Goal: Information Seeking & Learning: Learn about a topic

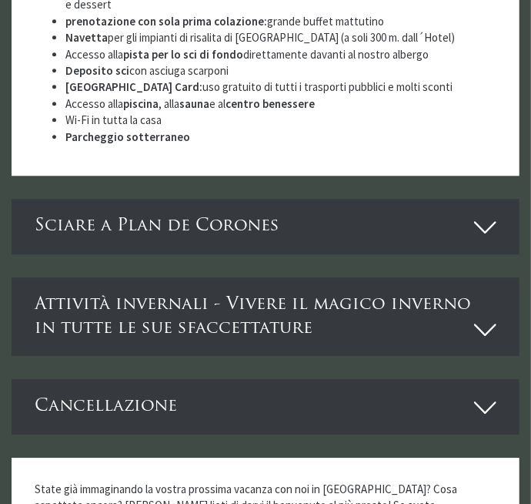
scroll to position [4967, 0]
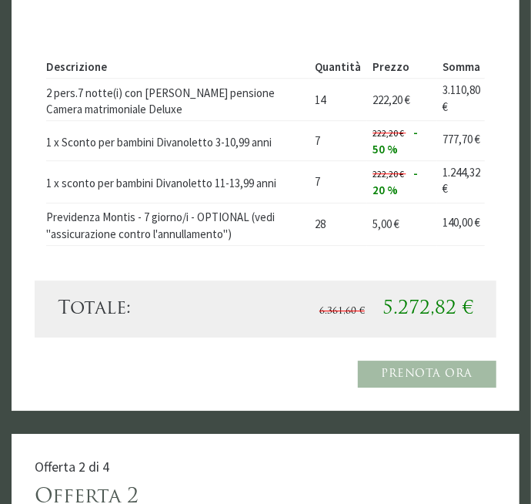
scroll to position [1349, 0]
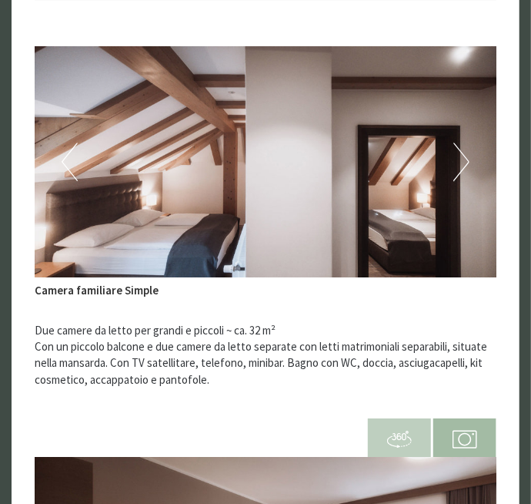
scroll to position [899, 0]
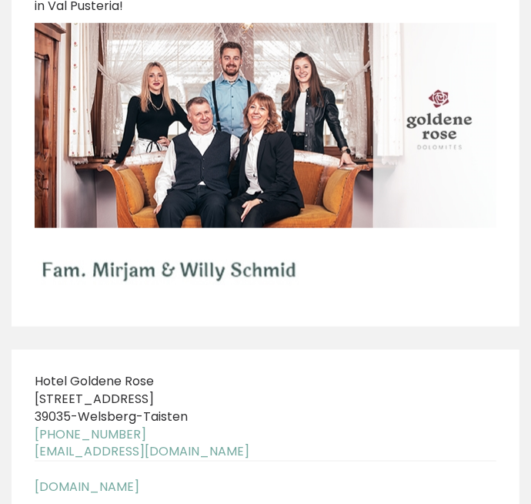
scroll to position [9788, 0]
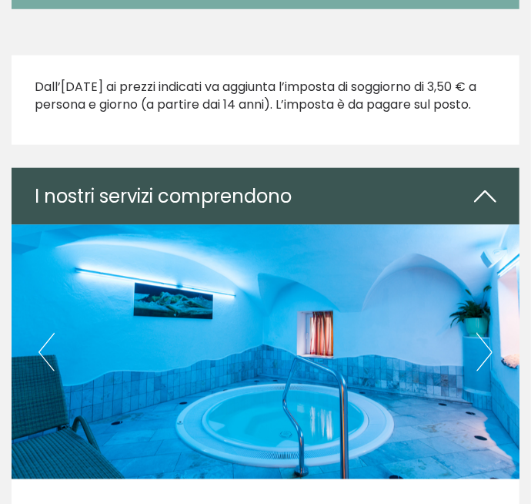
scroll to position [4141, 0]
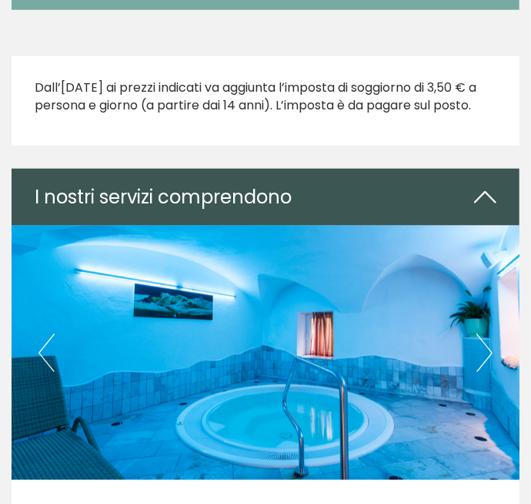
click at [492, 345] on button "Next" at bounding box center [485, 353] width 16 height 39
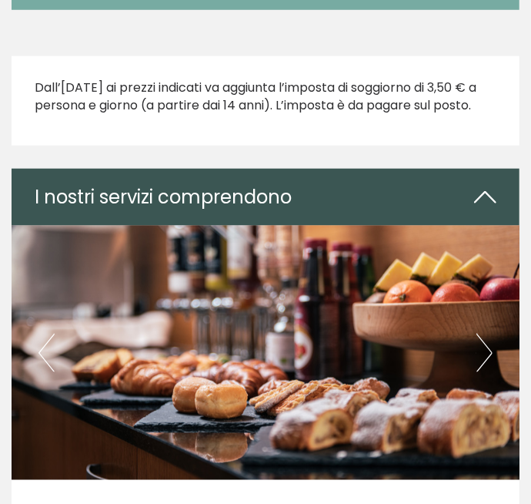
click at [491, 356] on button "Next" at bounding box center [485, 353] width 16 height 39
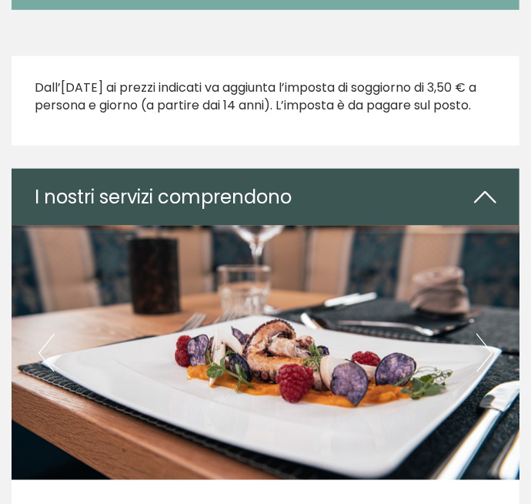
click at [491, 356] on button "Next" at bounding box center [485, 353] width 16 height 39
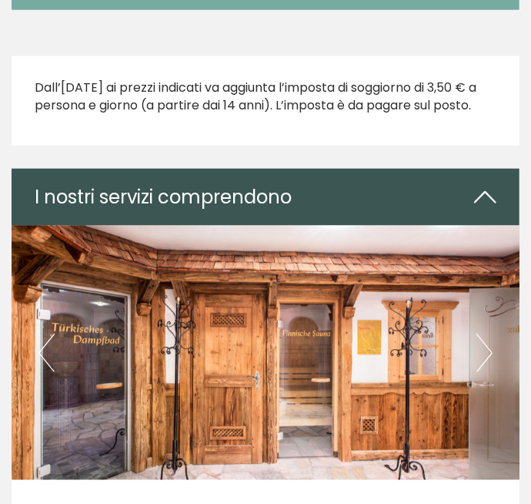
click at [495, 360] on img at bounding box center [266, 353] width 508 height 254
click at [485, 364] on img at bounding box center [266, 353] width 508 height 254
click at [485, 349] on button "Next" at bounding box center [485, 353] width 16 height 39
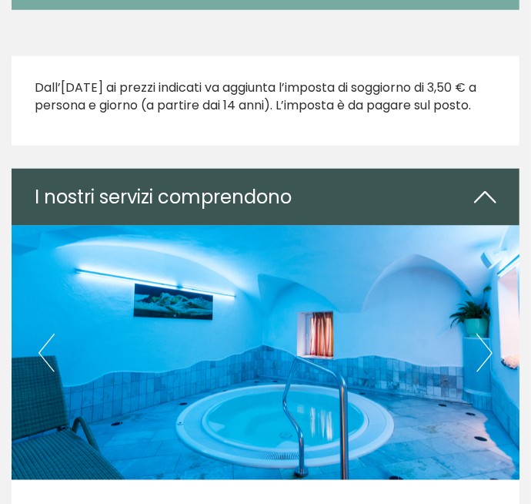
click at [484, 354] on button "Next" at bounding box center [485, 353] width 16 height 39
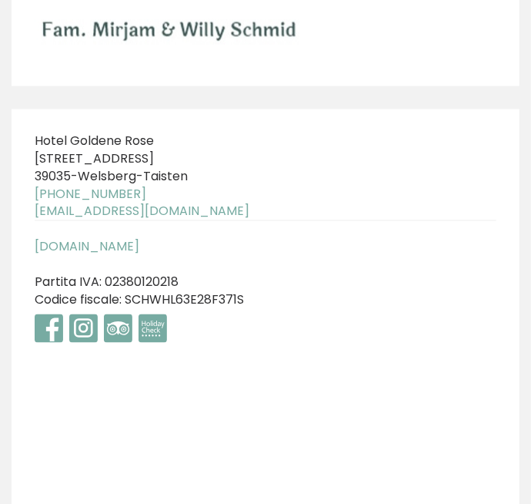
scroll to position [10043, 0]
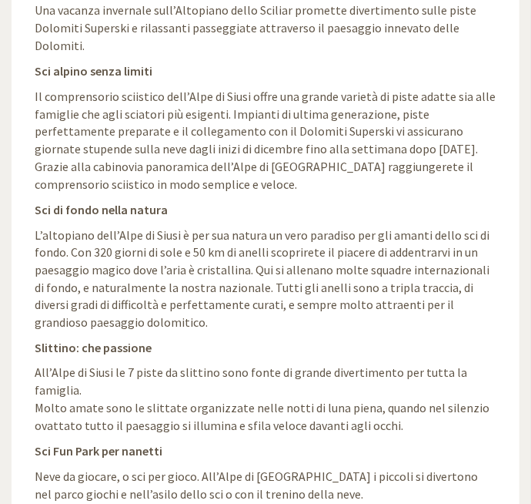
scroll to position [4363, 0]
